Goal: Navigation & Orientation: Find specific page/section

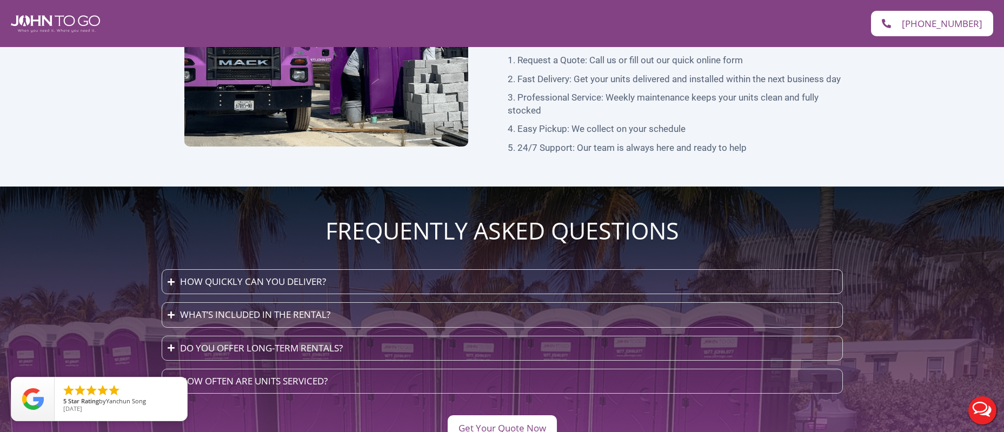
scroll to position [2833, 0]
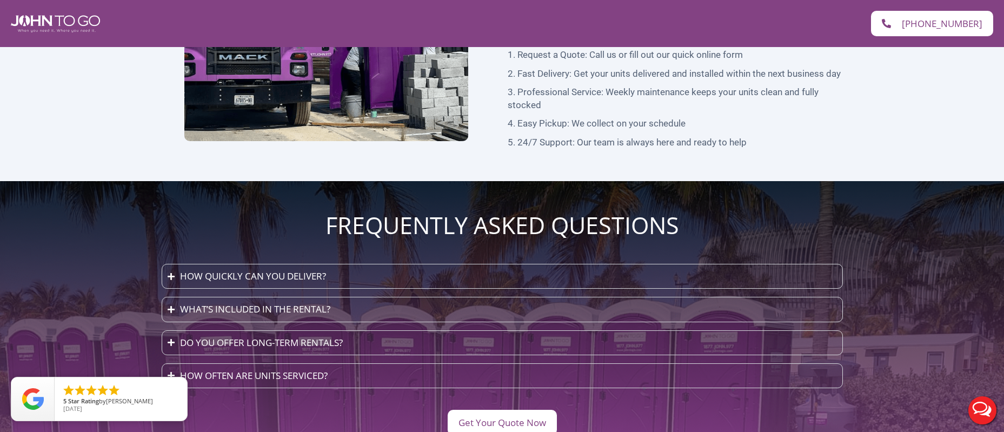
click at [837, 123] on div "How John To Go Works Getting premium portable restrooms delivered to your site …" at bounding box center [502, 48] width 703 height 265
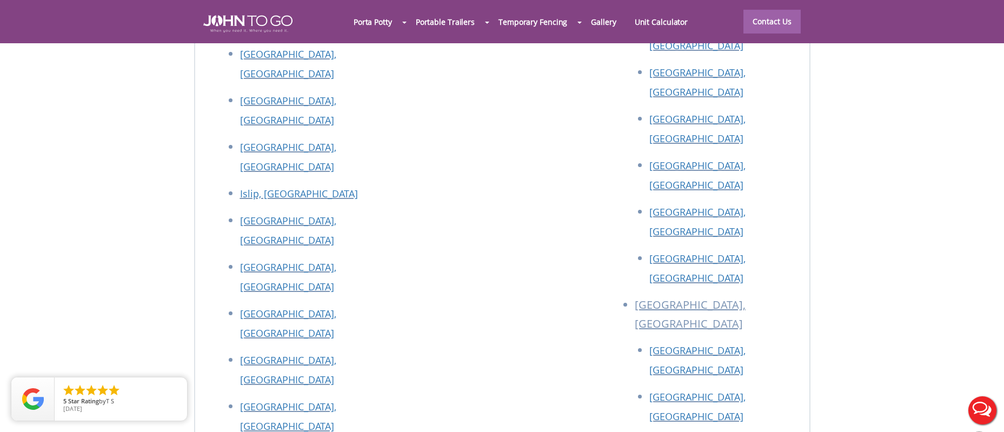
scroll to position [4809, 0]
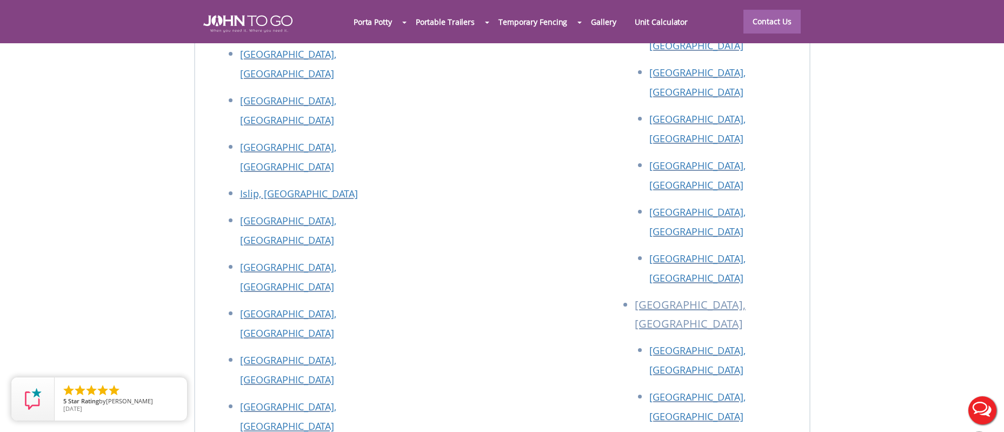
click at [516, 326] on div at bounding box center [502, 216] width 1004 height 432
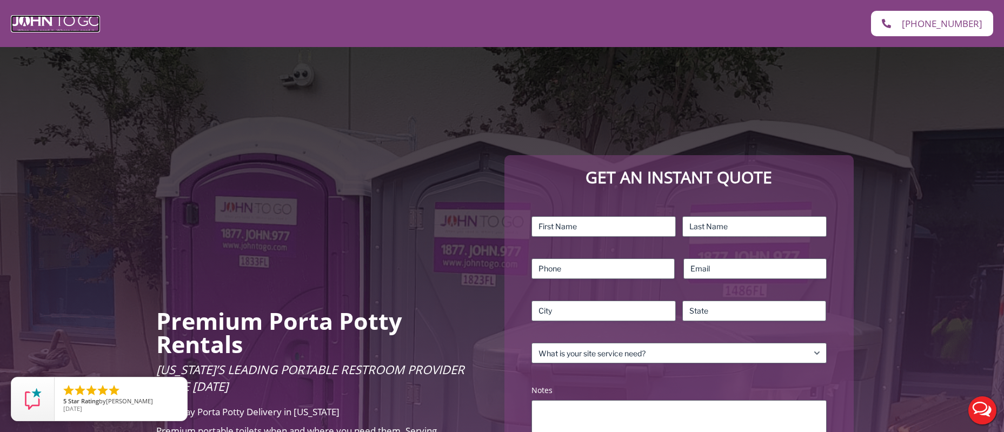
click at [74, 22] on img at bounding box center [55, 23] width 89 height 17
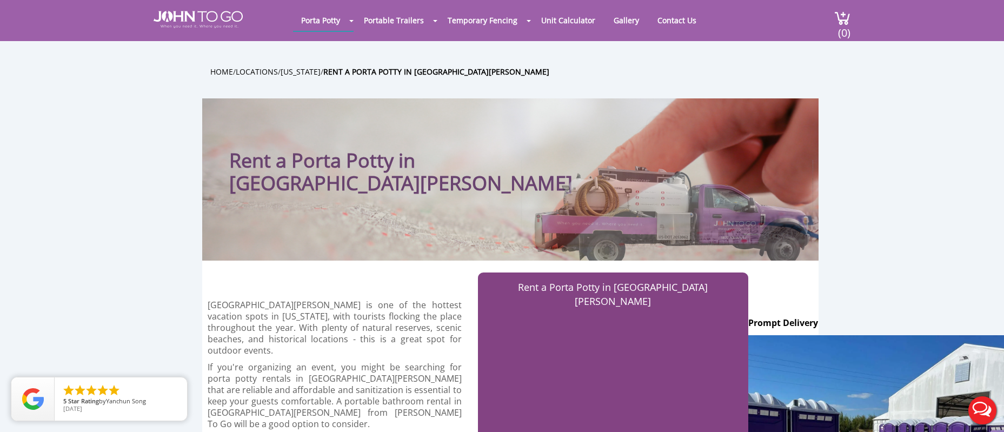
click at [198, 32] on div "Porta Potty Portable Toilets ADA Accessible Units Portable Sinks Waste Services…" at bounding box center [502, 20] width 697 height 41
click at [202, 25] on img at bounding box center [198, 19] width 89 height 17
